Goal: Find specific page/section

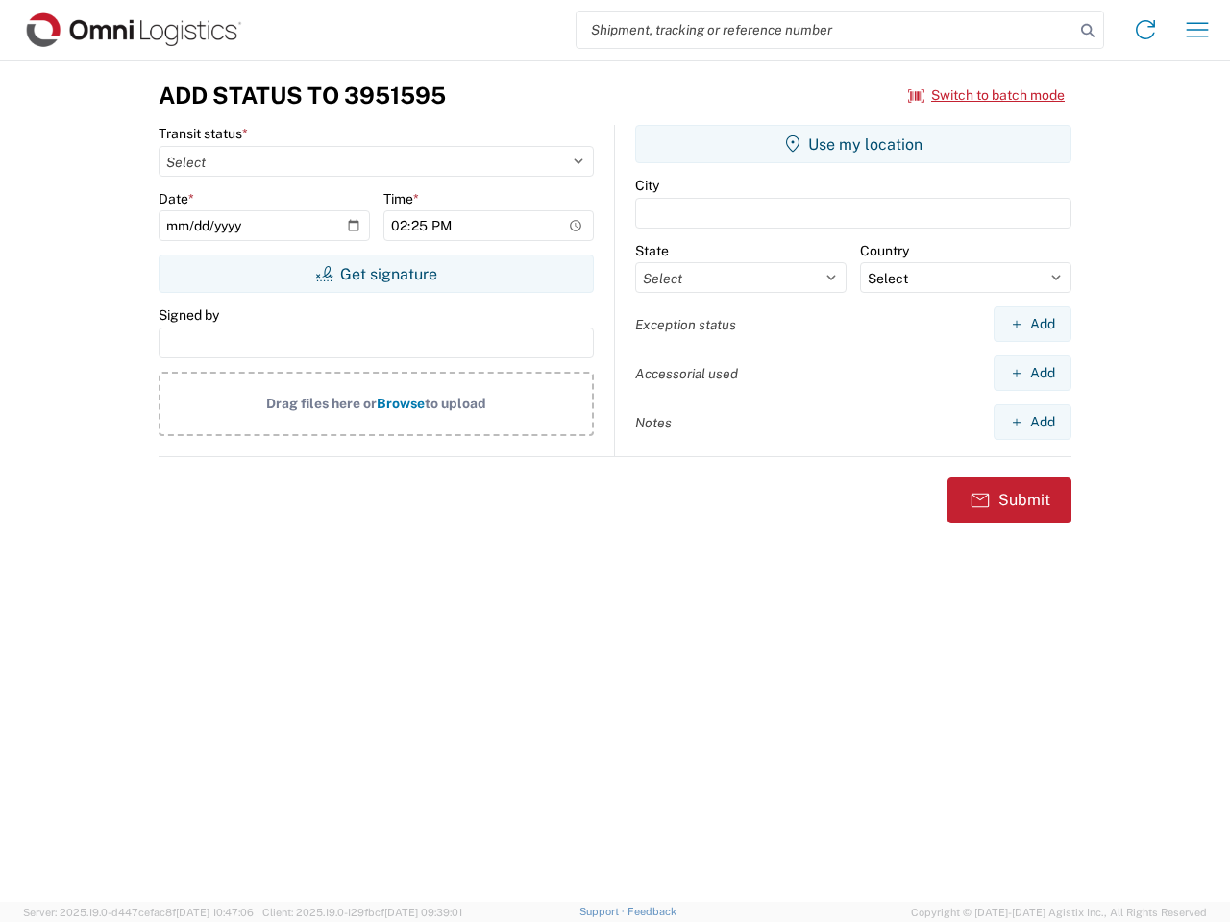
click at [825, 30] on input "search" at bounding box center [825, 30] width 498 height 37
click at [1087, 31] on icon at bounding box center [1087, 30] width 27 height 27
click at [1145, 30] on icon at bounding box center [1145, 29] width 31 height 31
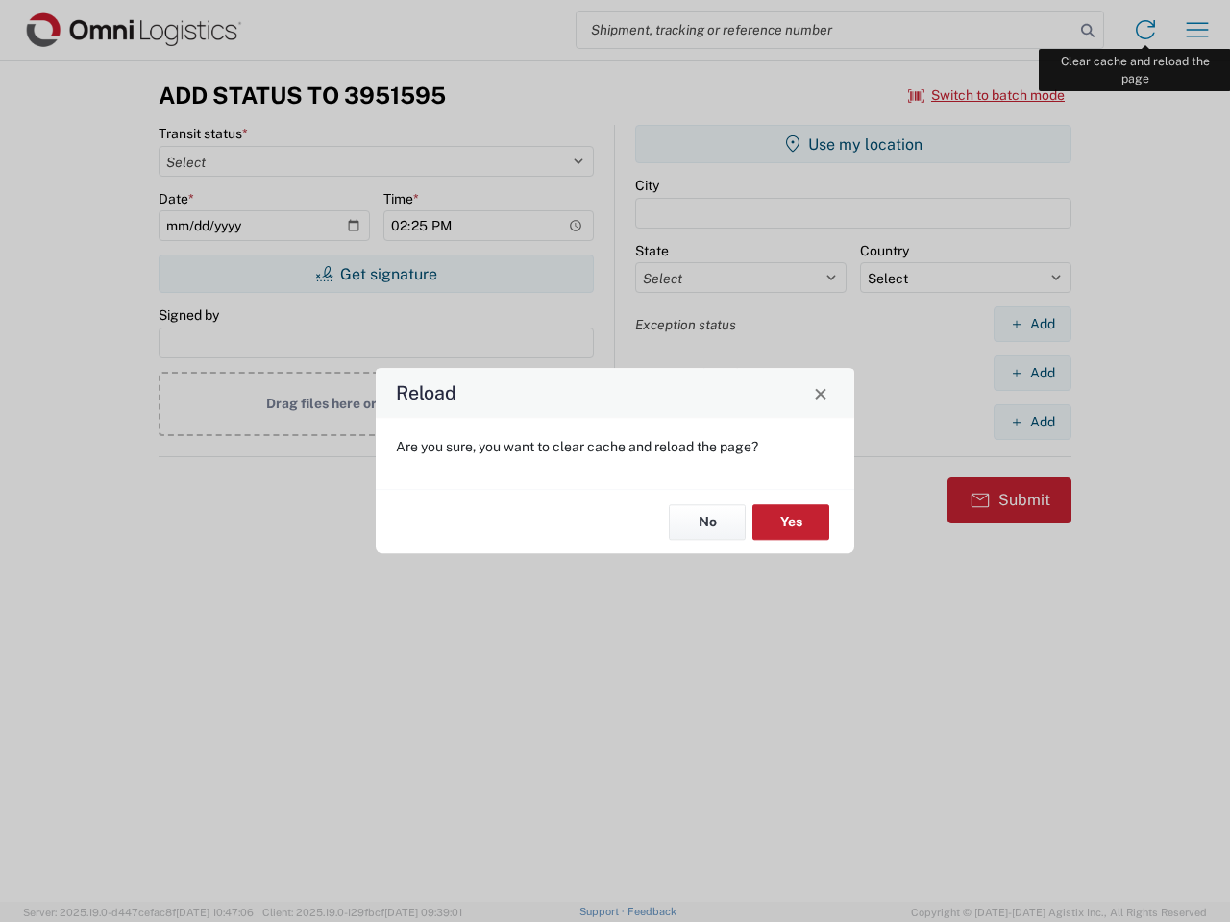
click at [1197, 30] on div "Reload Are you sure, you want to clear cache and reload the page? No Yes" at bounding box center [615, 461] width 1230 height 922
click at [987, 95] on div "Reload Are you sure, you want to clear cache and reload the page? No Yes" at bounding box center [615, 461] width 1230 height 922
click at [376, 274] on div "Reload Are you sure, you want to clear cache and reload the page? No Yes" at bounding box center [615, 461] width 1230 height 922
click at [853, 144] on div "Reload Are you sure, you want to clear cache and reload the page? No Yes" at bounding box center [615, 461] width 1230 height 922
click at [1032, 324] on div "Reload Are you sure, you want to clear cache and reload the page? No Yes" at bounding box center [615, 461] width 1230 height 922
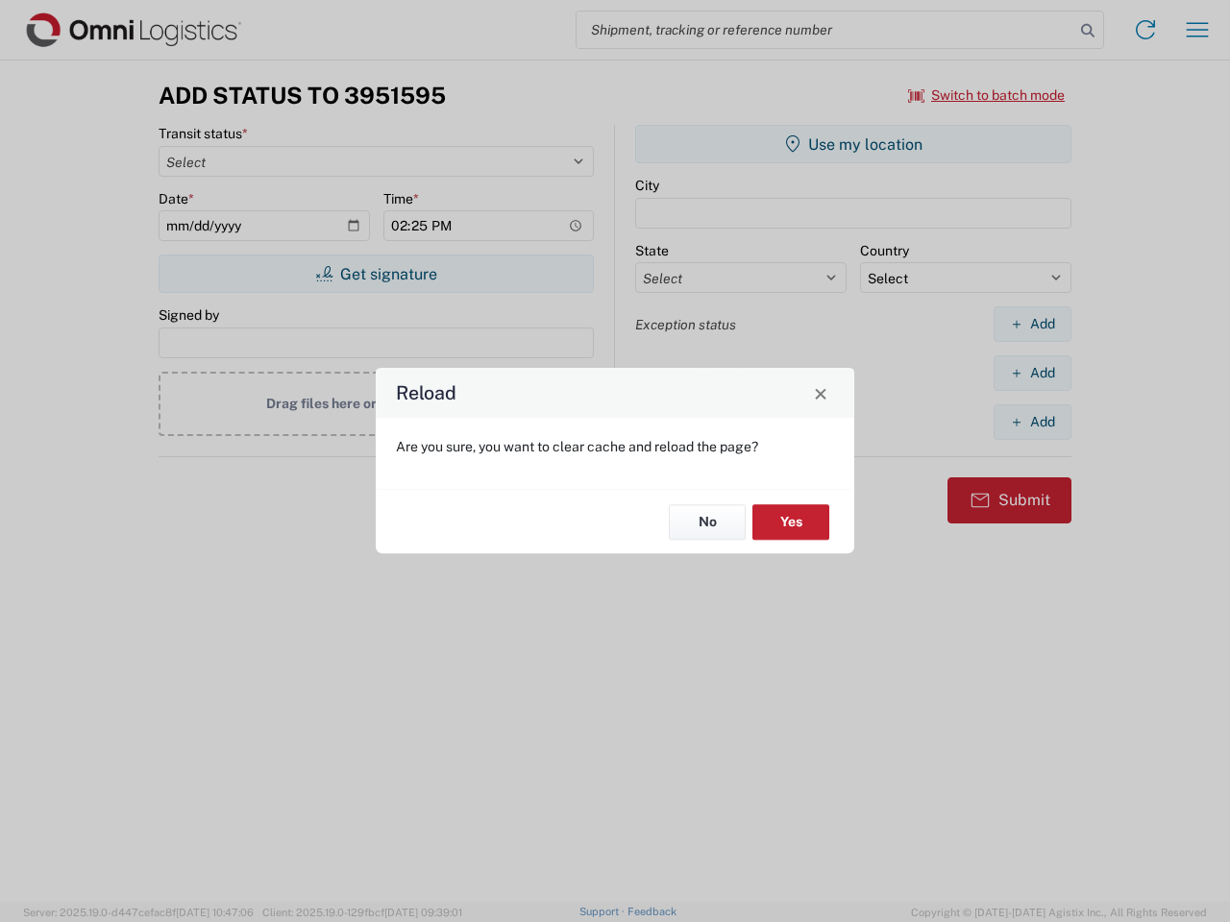
click at [1032, 373] on div "Reload Are you sure, you want to clear cache and reload the page? No Yes" at bounding box center [615, 461] width 1230 height 922
click at [1032, 422] on div "Reload Are you sure, you want to clear cache and reload the page? No Yes" at bounding box center [615, 461] width 1230 height 922
